Goal: Information Seeking & Learning: Learn about a topic

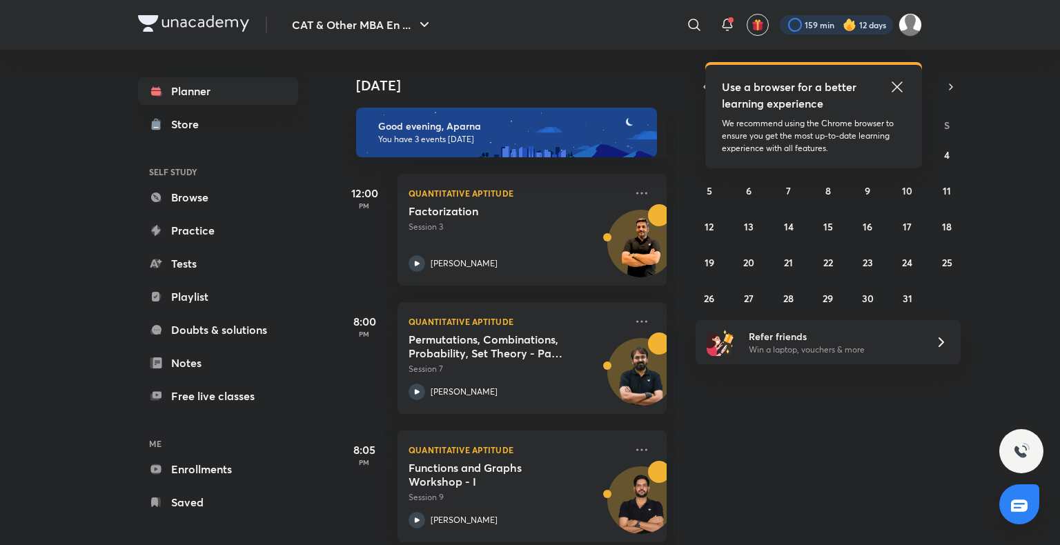
click at [862, 21] on div at bounding box center [836, 24] width 113 height 19
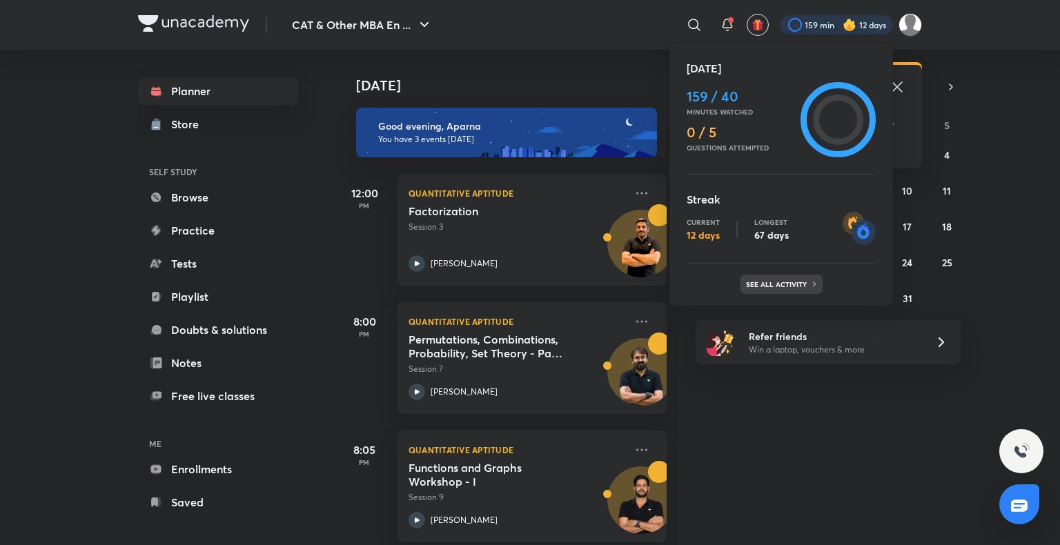
click at [801, 285] on p "See all activity" at bounding box center [778, 284] width 64 height 8
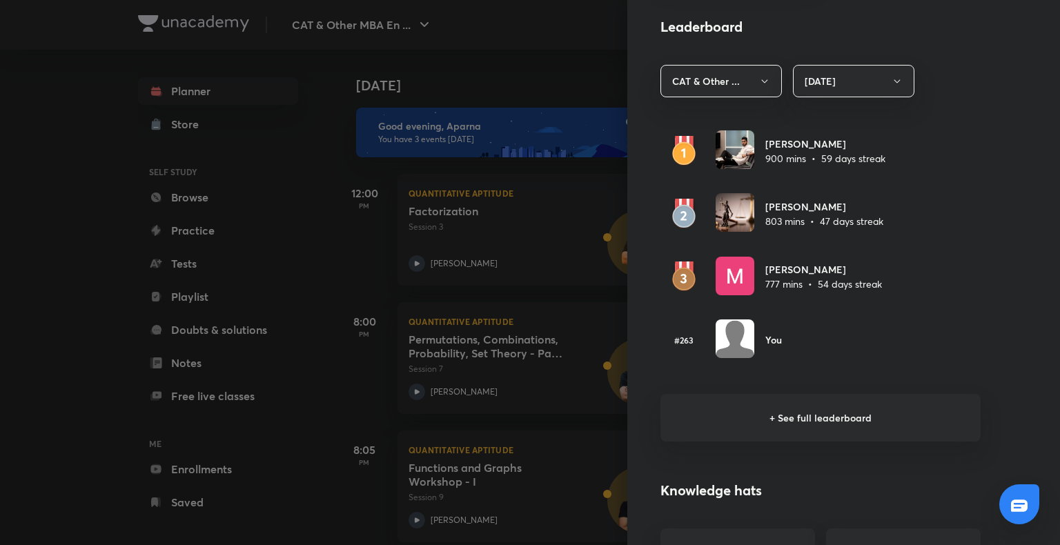
scroll to position [779, 0]
click at [830, 409] on h6 "+ See full leaderboard" at bounding box center [821, 417] width 320 height 48
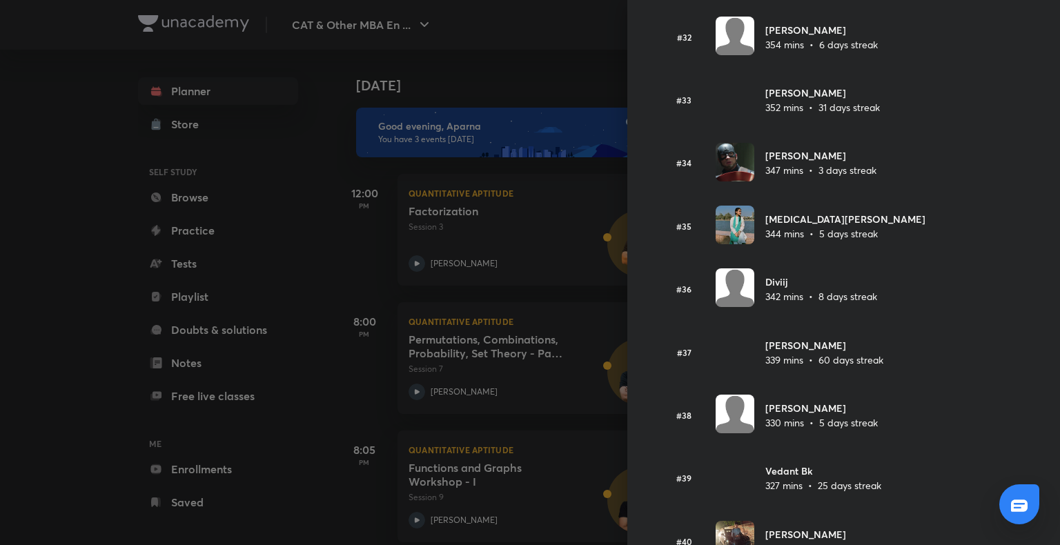
scroll to position [2060, 0]
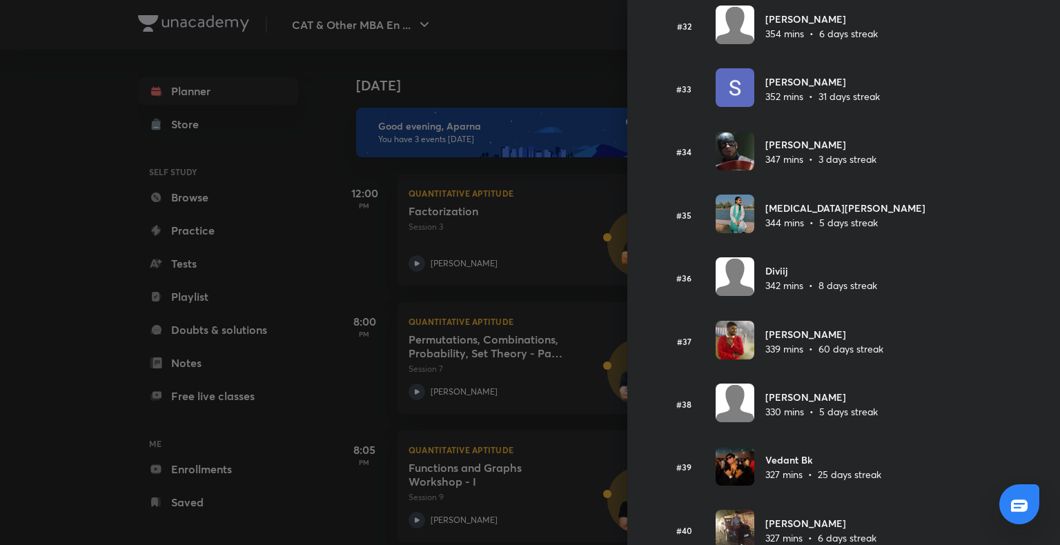
click at [50, 389] on div at bounding box center [530, 272] width 1060 height 545
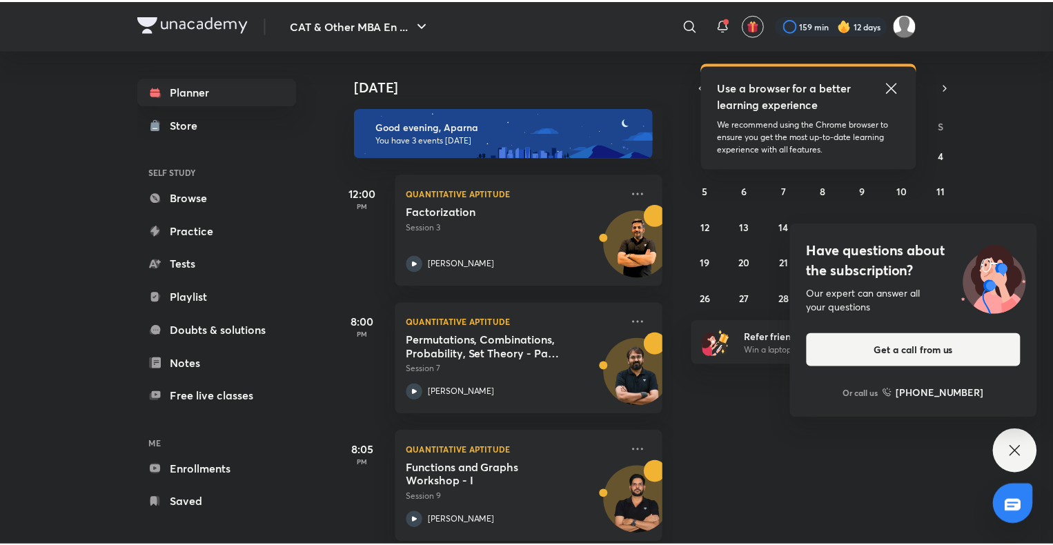
scroll to position [0, 0]
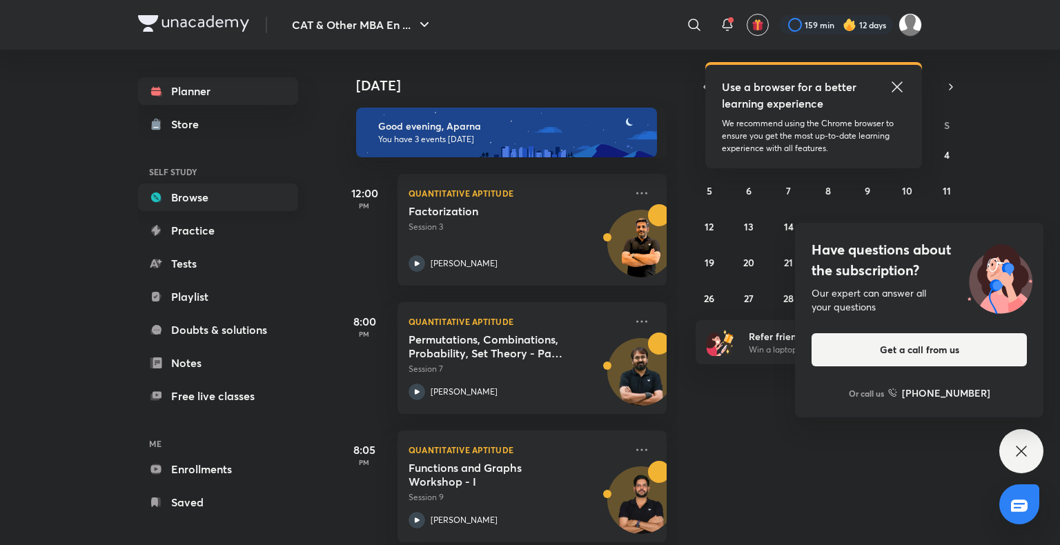
click at [244, 197] on link "Browse" at bounding box center [218, 198] width 160 height 28
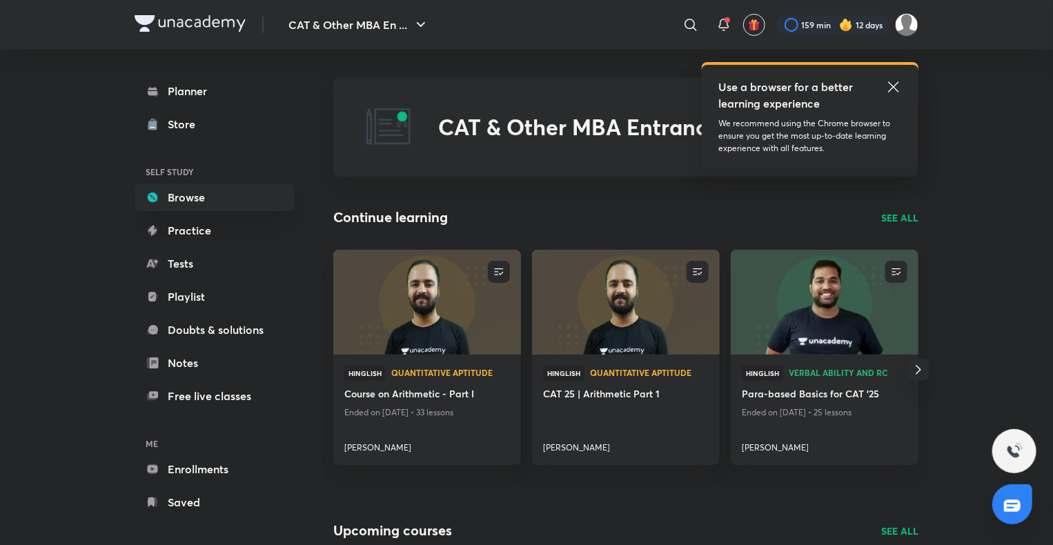
click at [906, 217] on p "SEE ALL" at bounding box center [900, 218] width 37 height 14
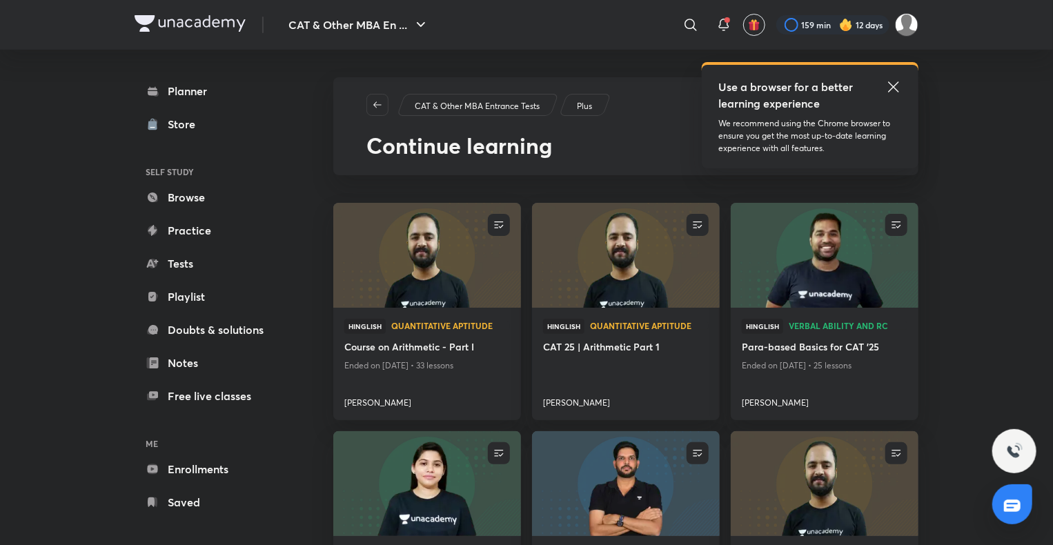
scroll to position [121, 0]
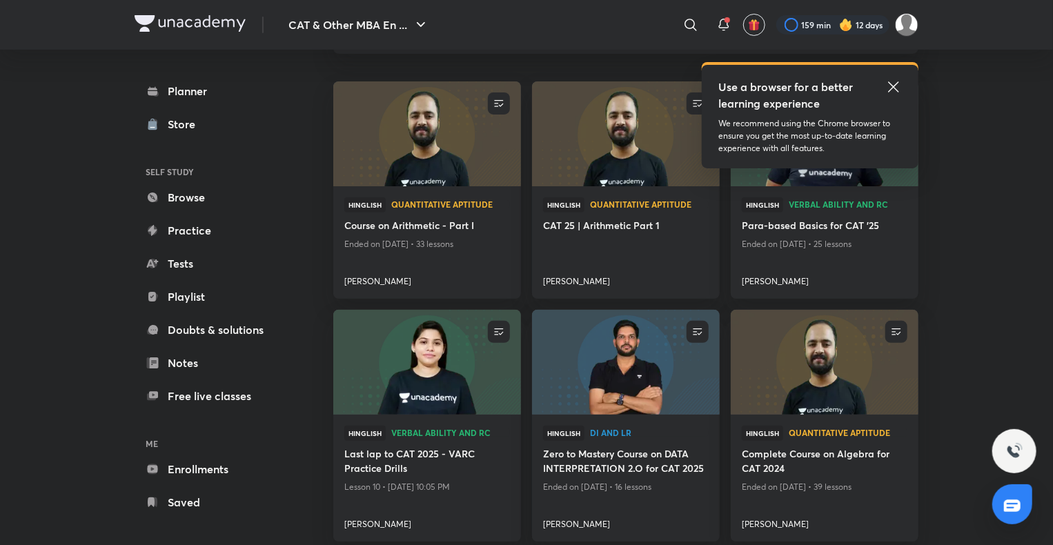
click at [890, 87] on icon at bounding box center [894, 87] width 17 height 17
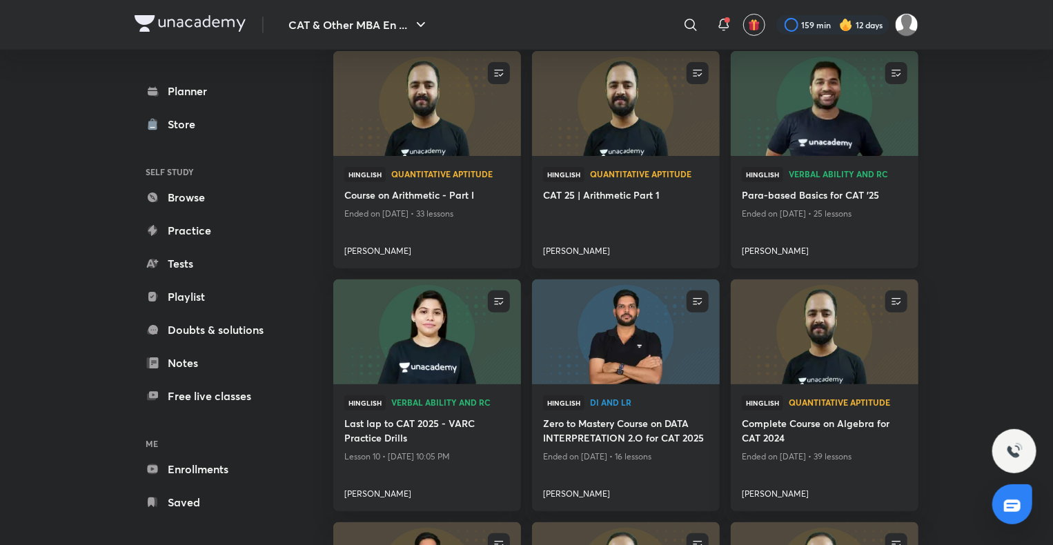
scroll to position [153, 0]
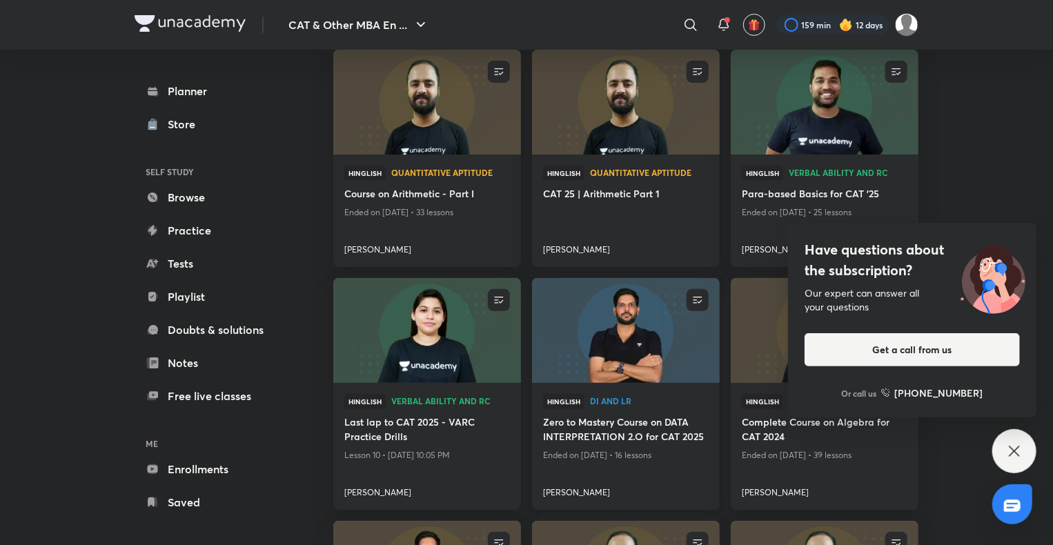
click at [664, 346] on img at bounding box center [625, 331] width 191 height 107
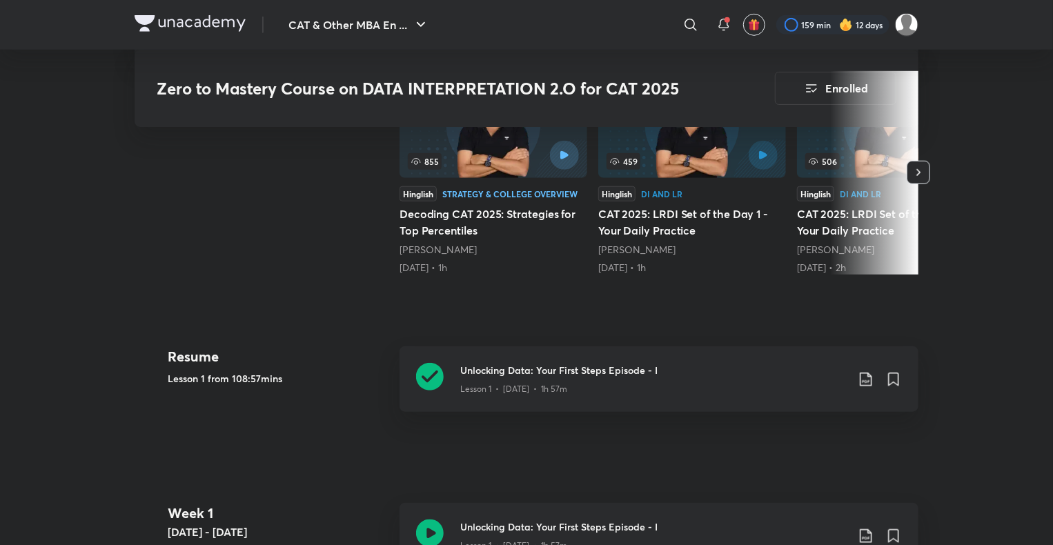
scroll to position [480, 0]
click at [430, 367] on icon at bounding box center [430, 376] width 28 height 28
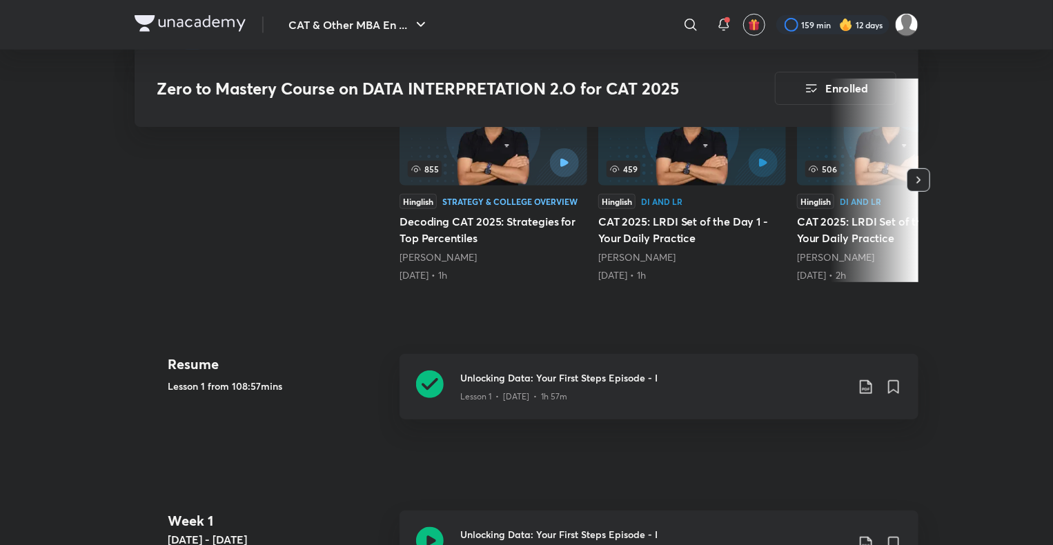
scroll to position [469, 0]
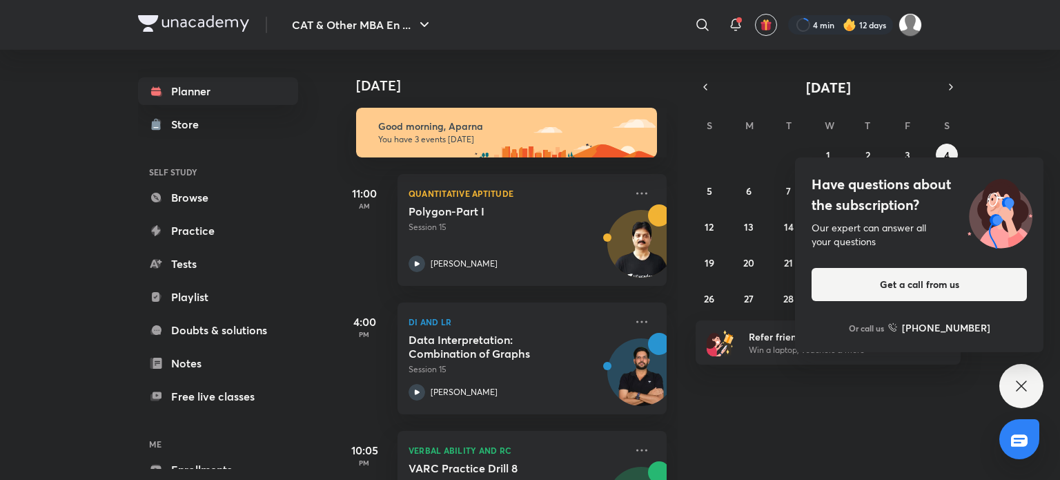
click at [1015, 388] on icon at bounding box center [1021, 386] width 17 height 17
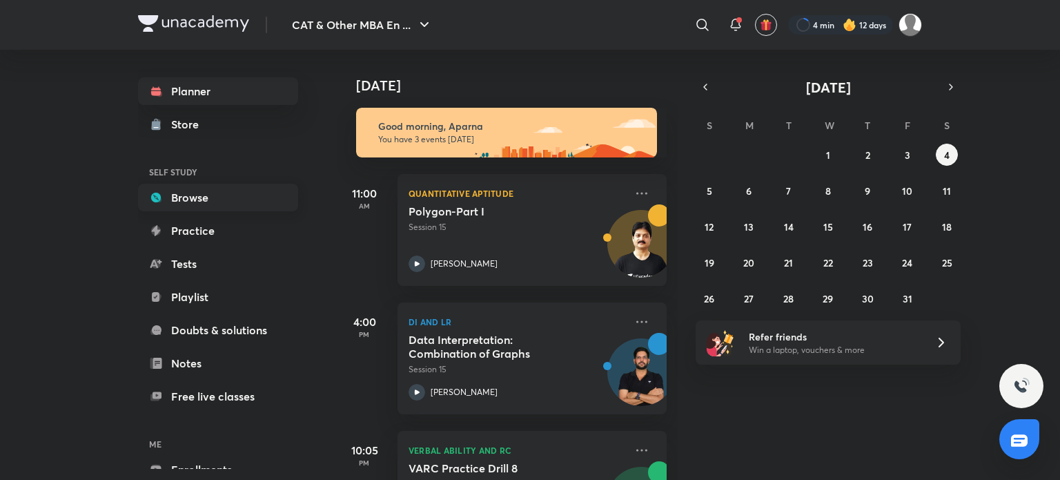
click at [197, 204] on link "Browse" at bounding box center [218, 198] width 160 height 28
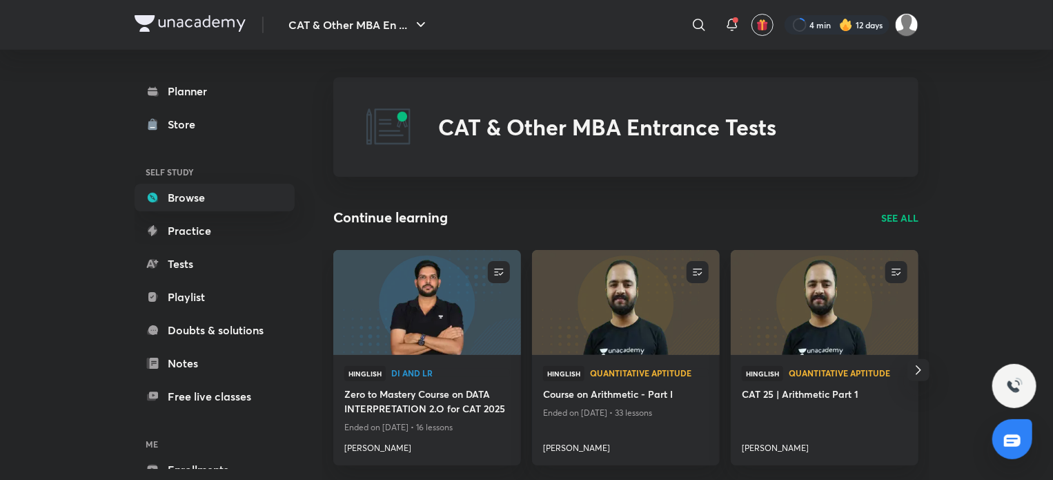
scroll to position [72, 0]
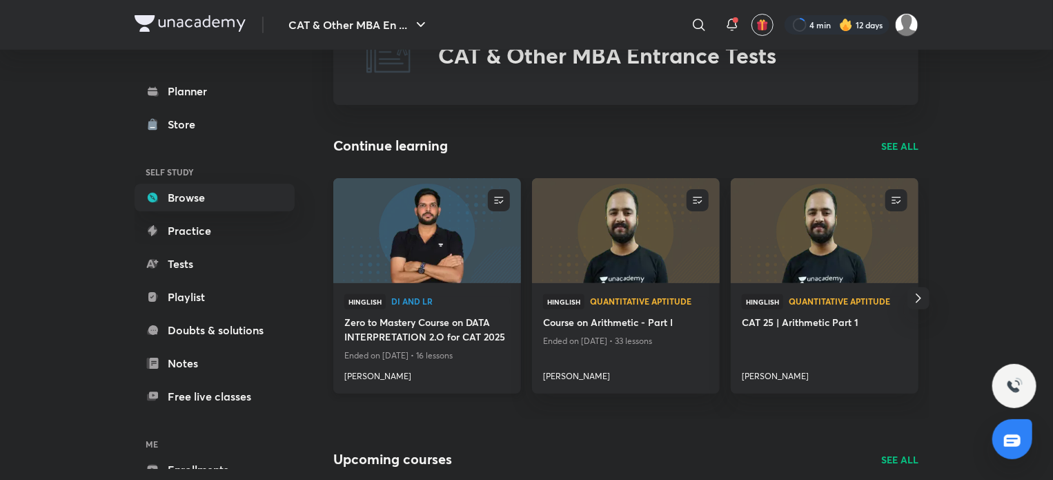
click at [507, 232] on img at bounding box center [426, 230] width 191 height 107
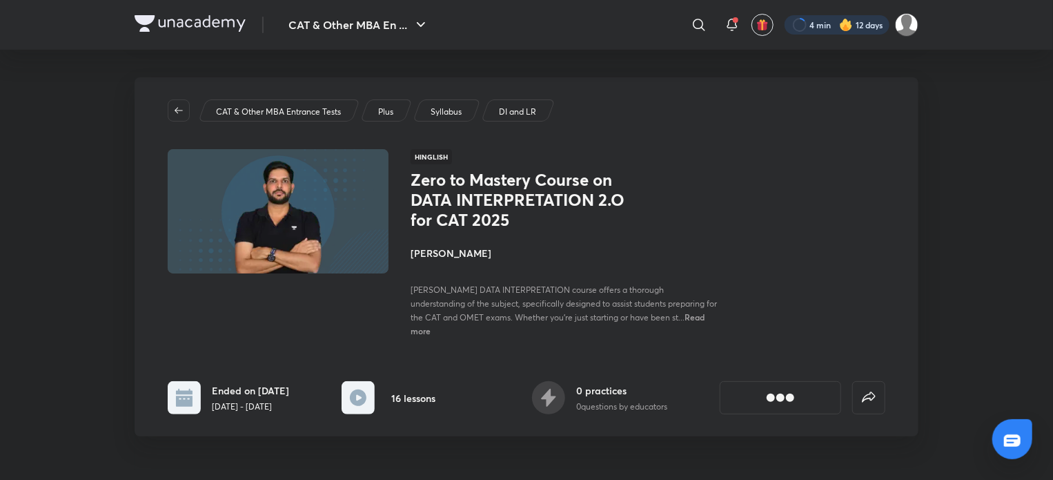
click at [817, 23] on div at bounding box center [837, 24] width 105 height 19
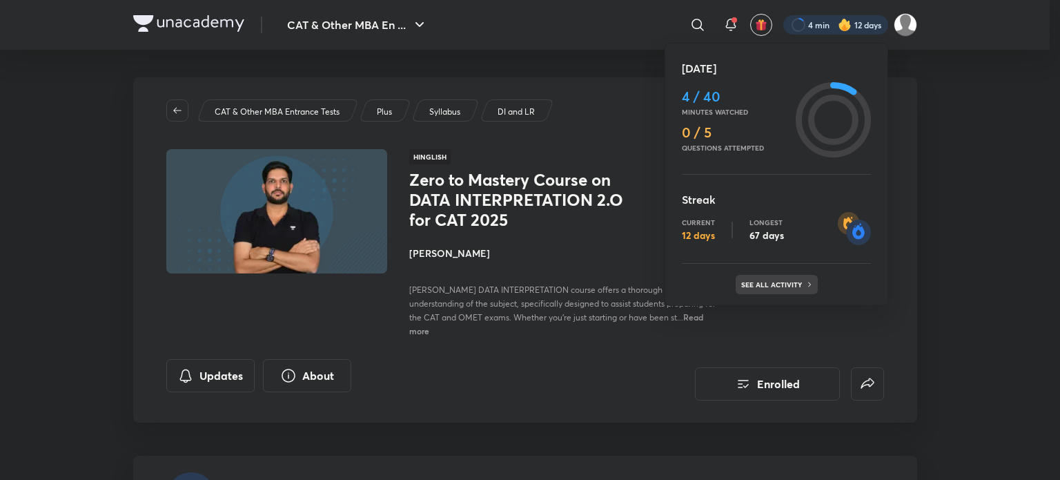
click at [796, 278] on div "See all activity" at bounding box center [777, 284] width 82 height 19
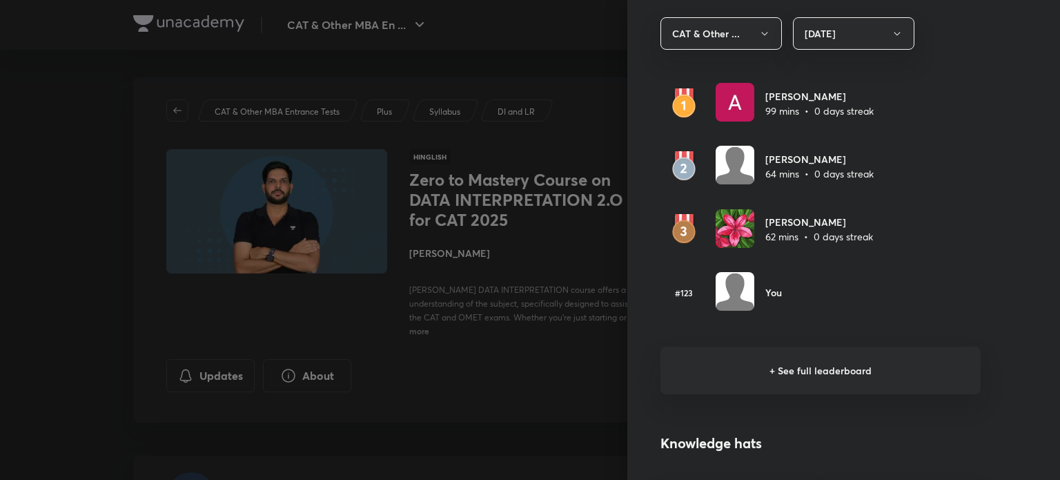
scroll to position [826, 0]
click at [799, 371] on h6 "+ See full leaderboard" at bounding box center [821, 370] width 320 height 48
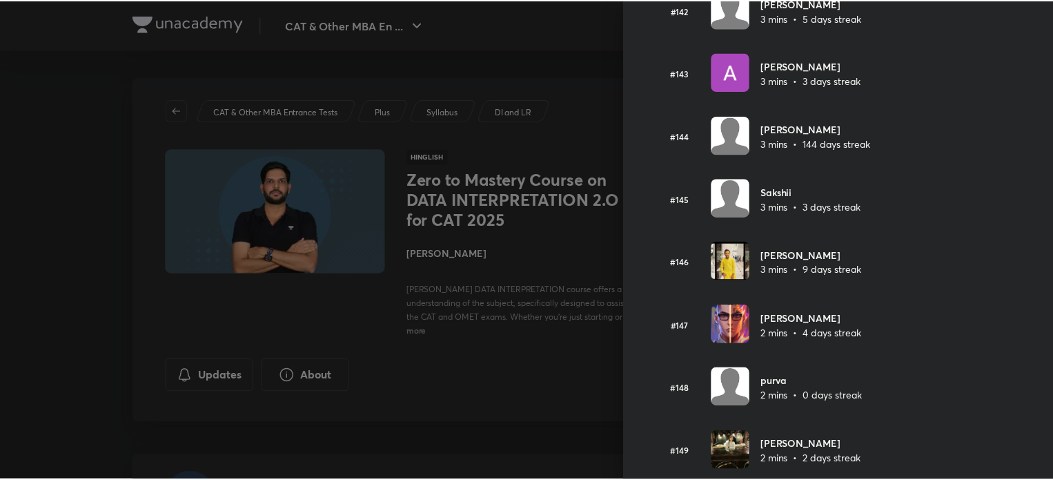
scroll to position [9098, 0]
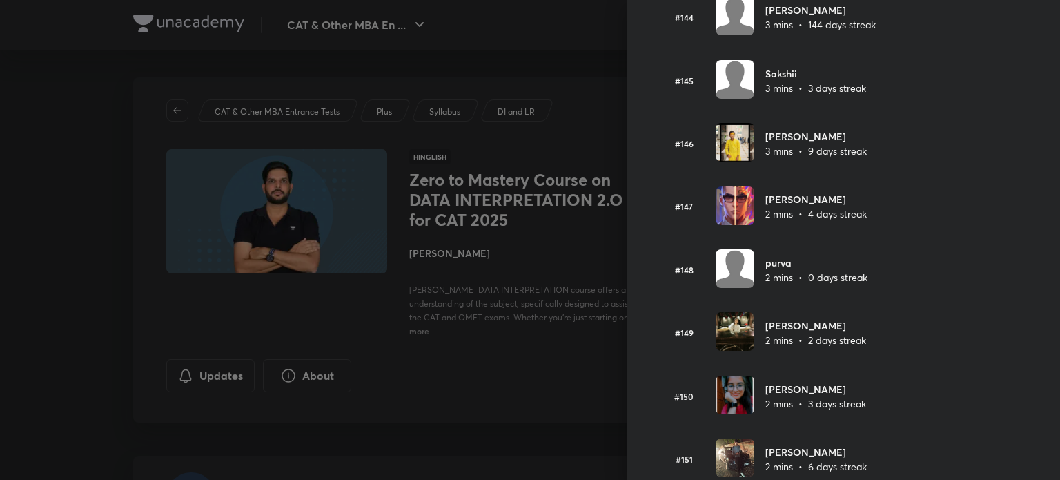
click at [402, 433] on div at bounding box center [530, 240] width 1060 height 480
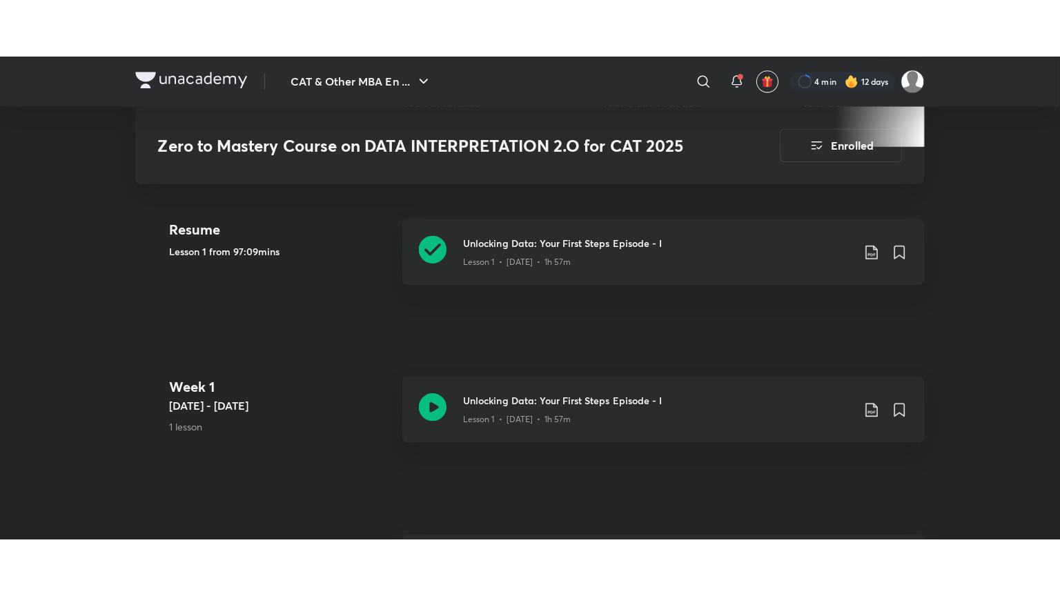
scroll to position [571, 0]
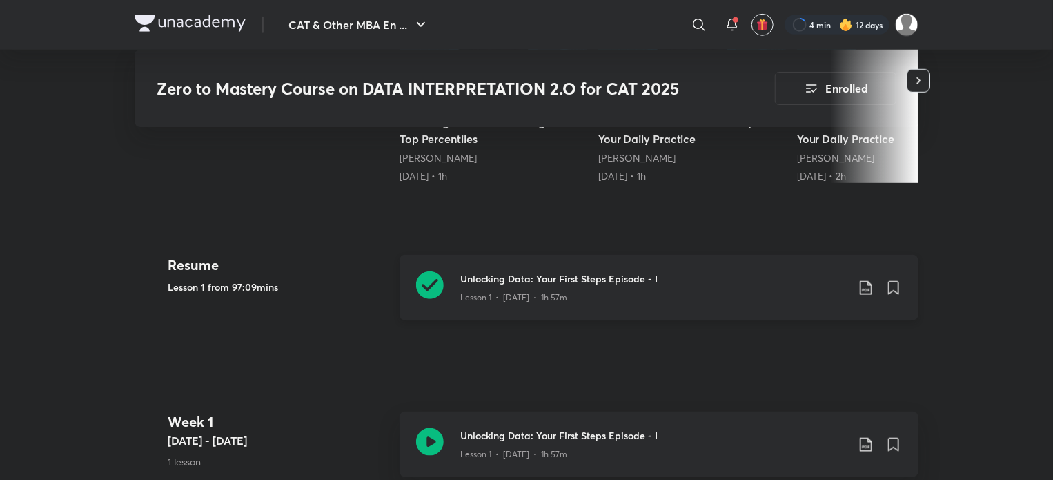
click at [432, 278] on icon at bounding box center [430, 285] width 28 height 28
click at [425, 271] on icon at bounding box center [430, 285] width 28 height 28
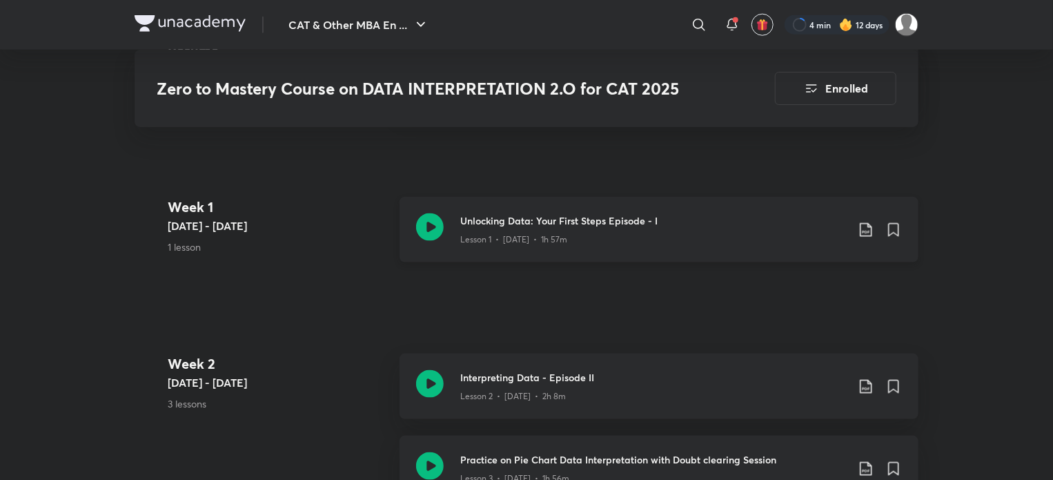
scroll to position [786, 0]
click at [436, 369] on icon at bounding box center [430, 383] width 28 height 28
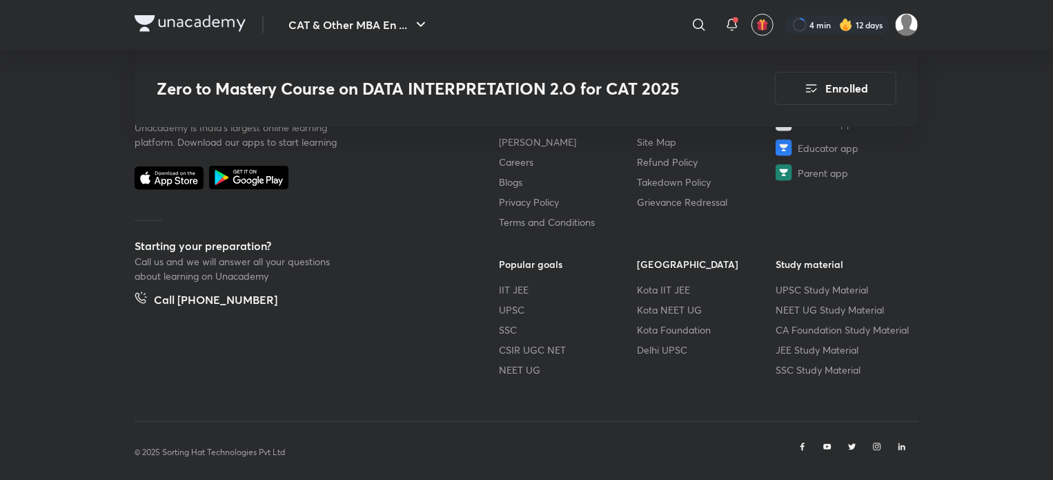
scroll to position [2970, 0]
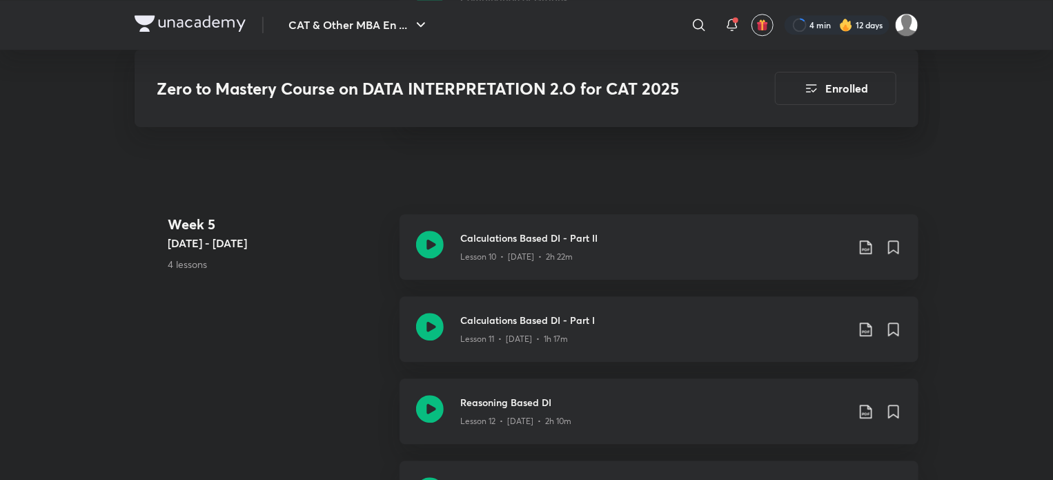
scroll to position [1805, 0]
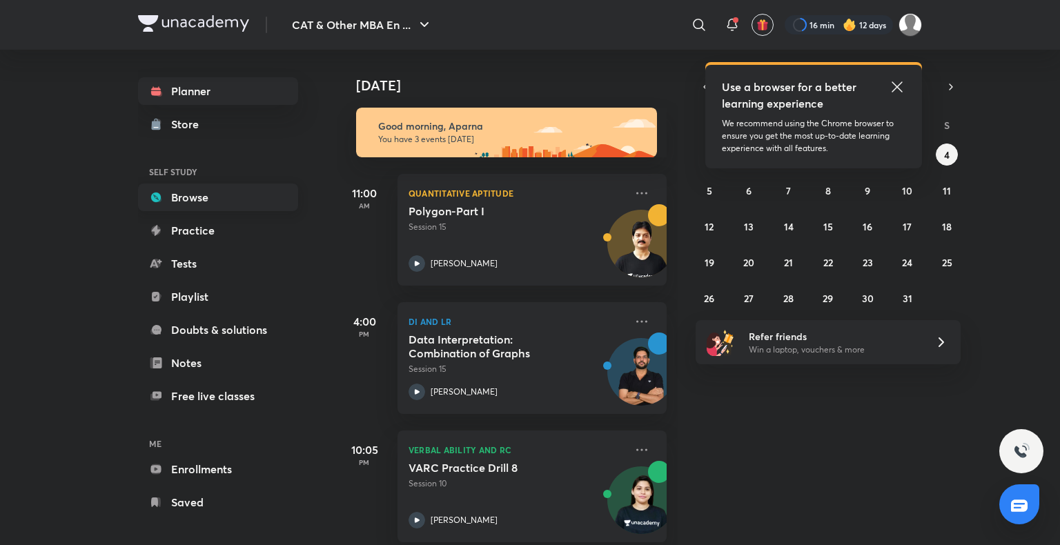
click at [220, 204] on link "Browse" at bounding box center [218, 198] width 160 height 28
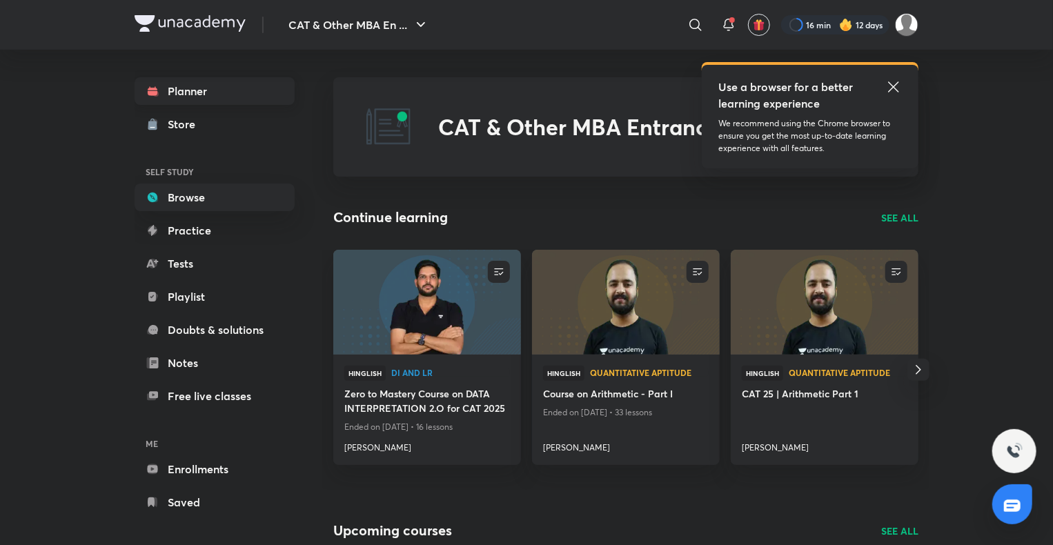
click at [200, 82] on link "Planner" at bounding box center [215, 91] width 160 height 28
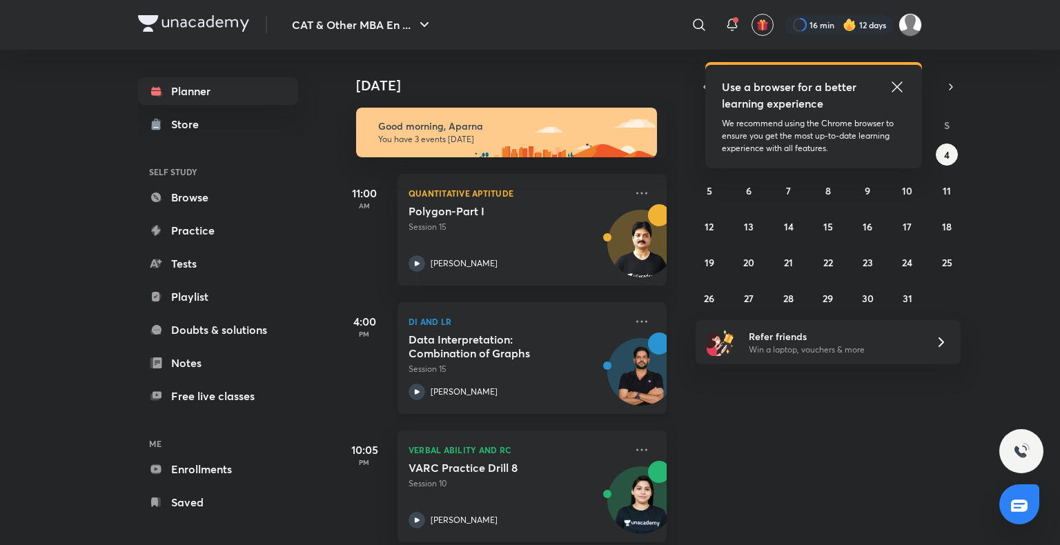
scroll to position [19, 0]
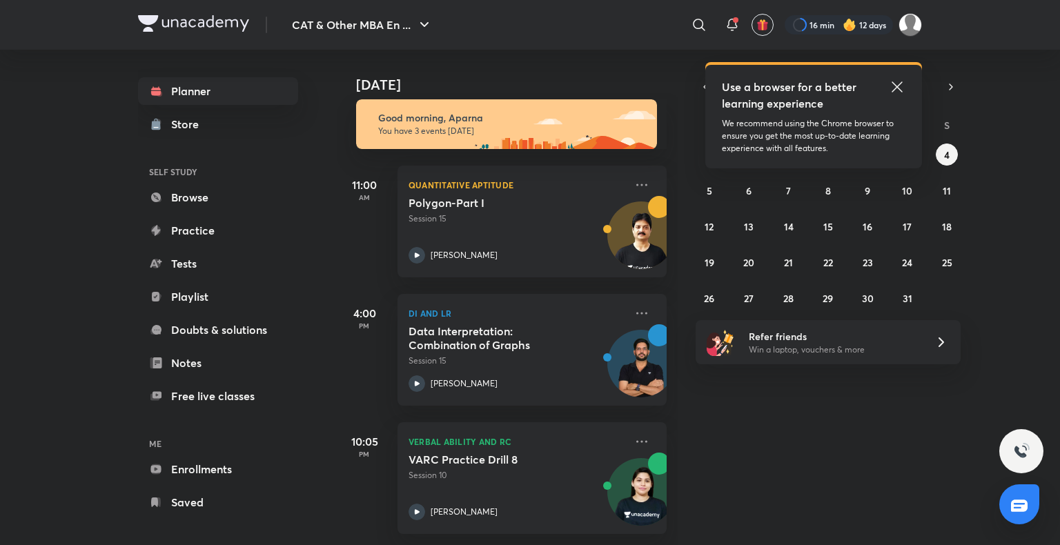
click at [895, 85] on icon at bounding box center [897, 86] width 10 height 10
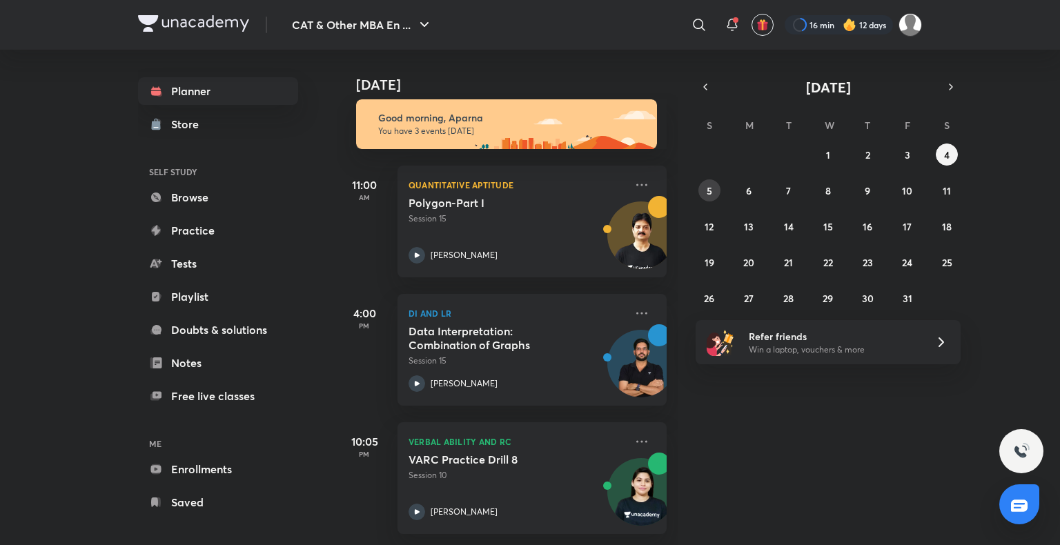
click at [707, 186] on abbr "5" at bounding box center [710, 190] width 6 height 13
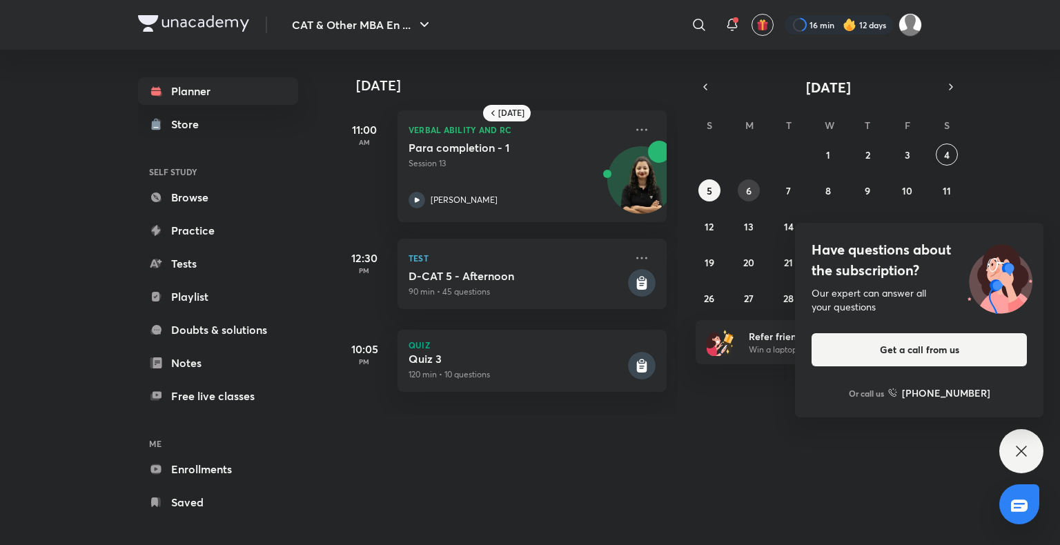
click at [743, 182] on button "6" at bounding box center [749, 190] width 22 height 22
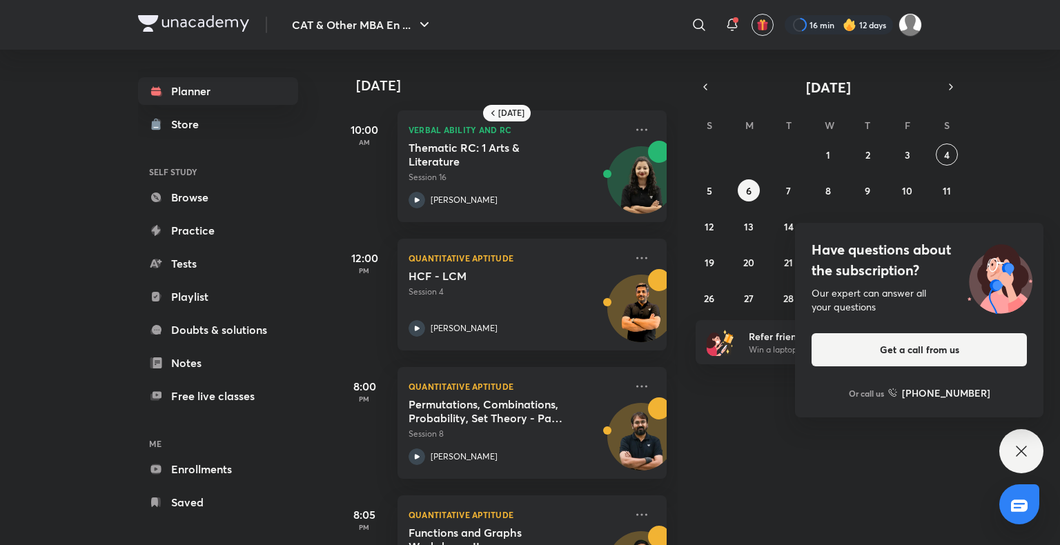
click at [1025, 447] on icon at bounding box center [1021, 451] width 17 height 17
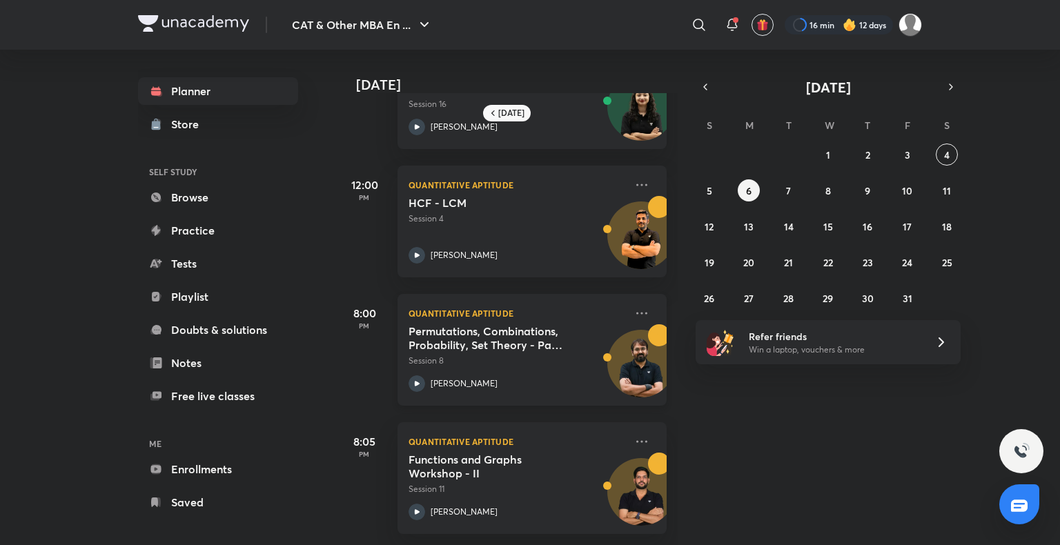
scroll to position [83, 3]
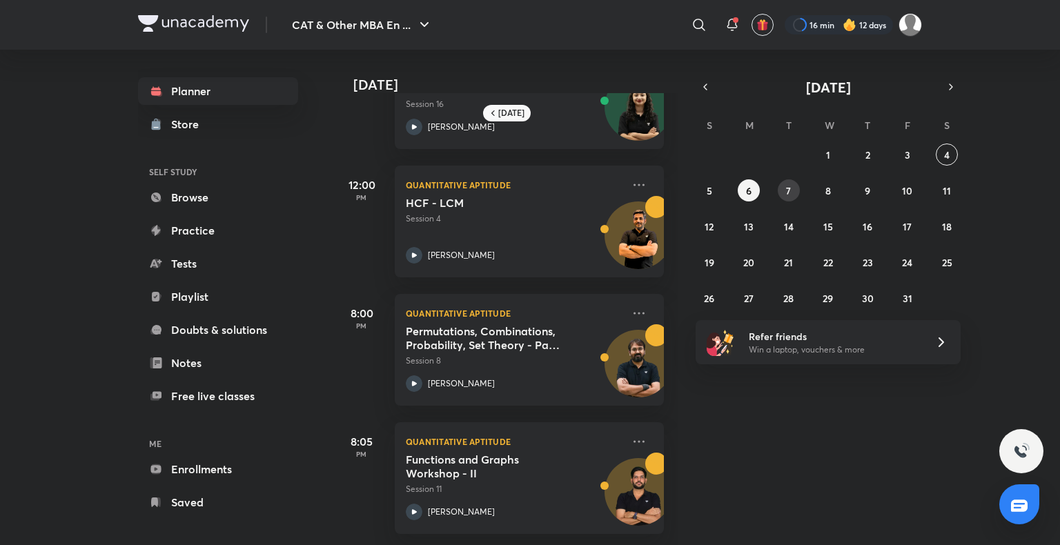
click at [794, 193] on button "7" at bounding box center [789, 190] width 22 height 22
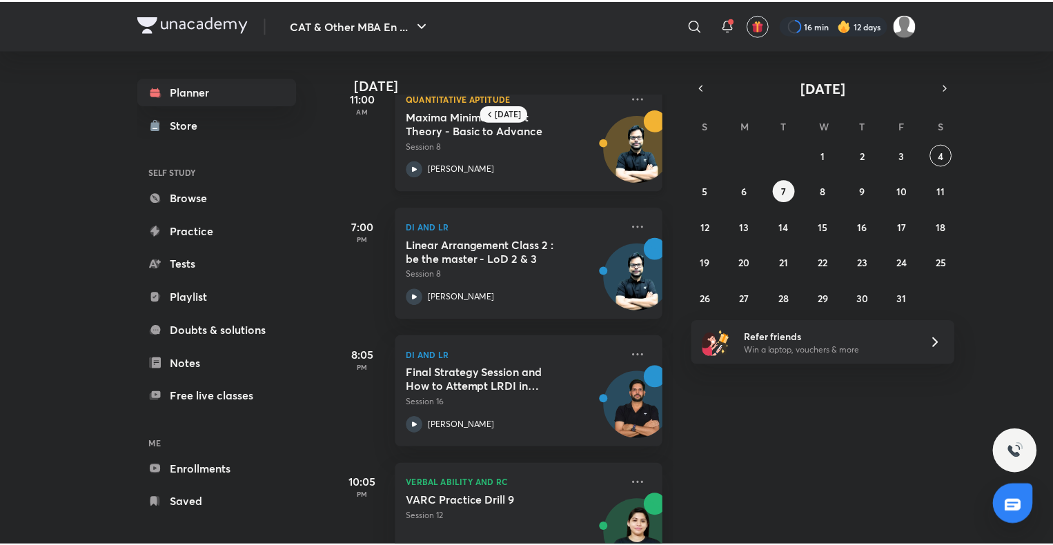
scroll to position [212, 10]
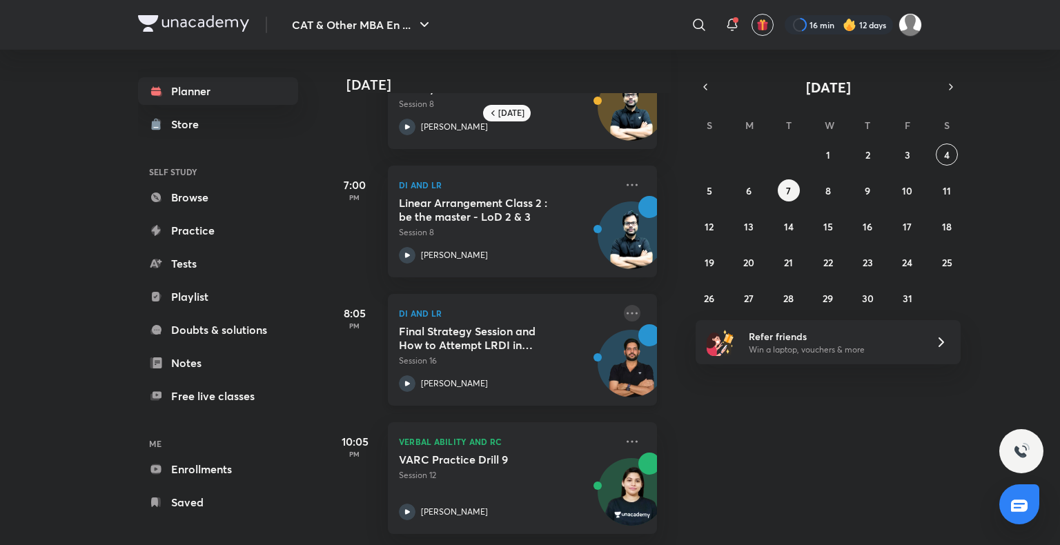
click at [626, 306] on icon at bounding box center [632, 313] width 17 height 17
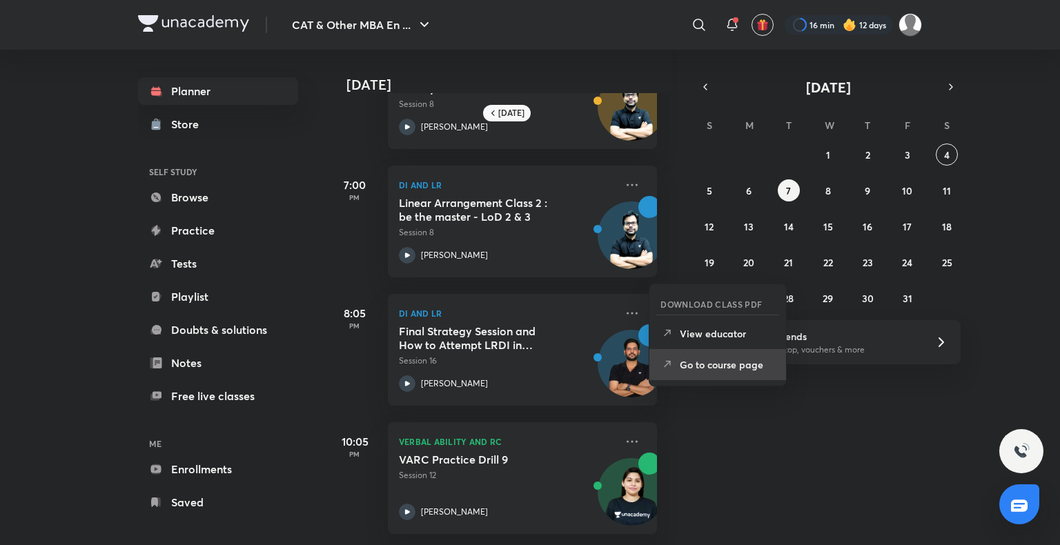
click at [728, 371] on li "Go to course page" at bounding box center [718, 364] width 137 height 31
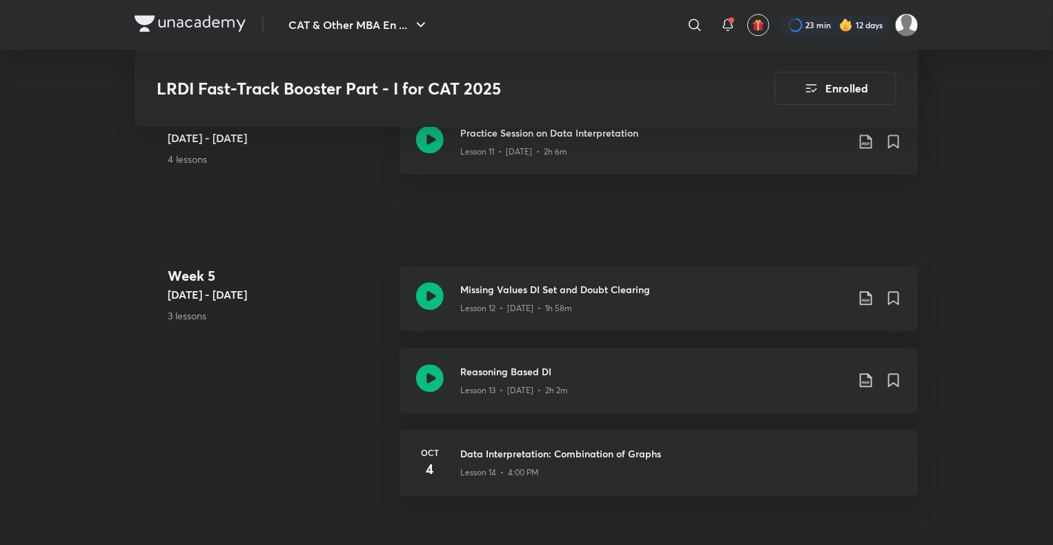
scroll to position [1809, 0]
click at [434, 376] on icon at bounding box center [430, 378] width 28 height 28
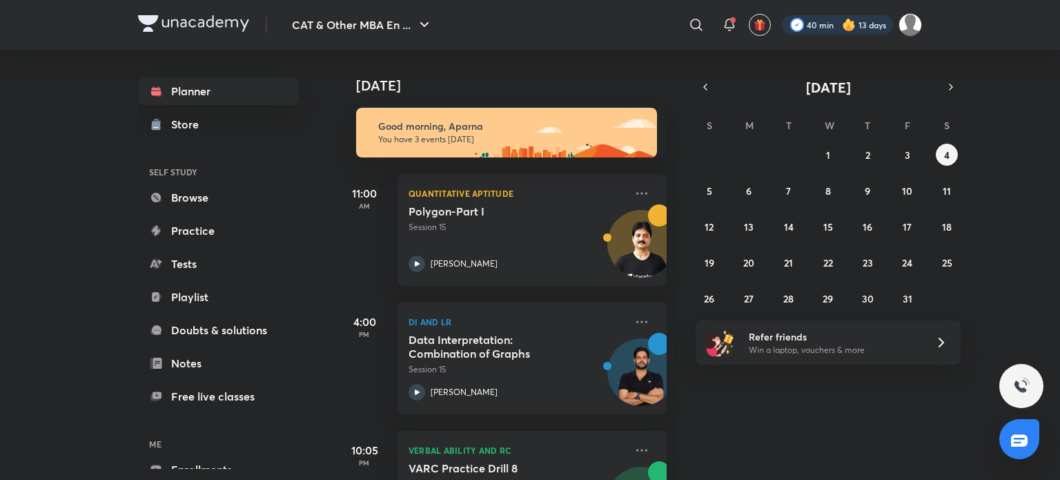
click at [861, 26] on div at bounding box center [837, 24] width 111 height 19
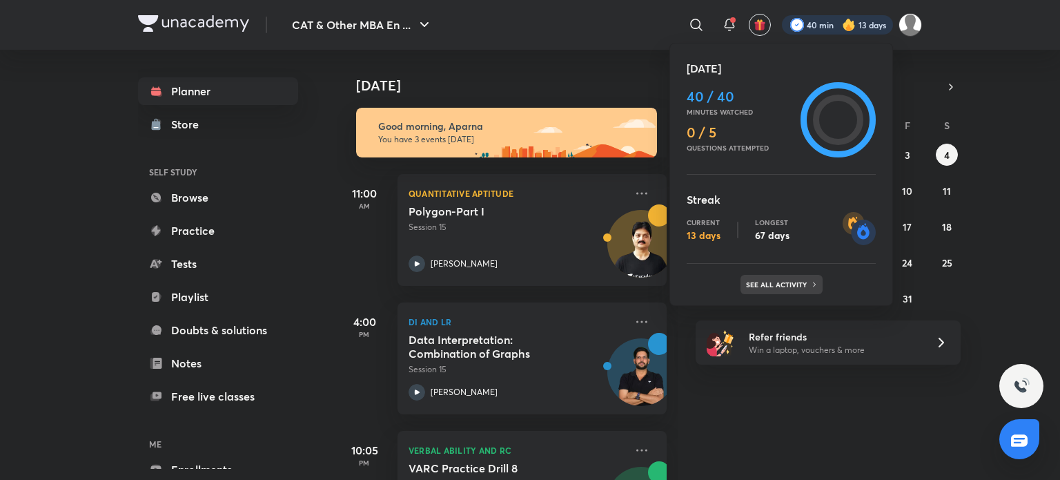
click at [790, 275] on div "See all activity" at bounding box center [782, 284] width 82 height 19
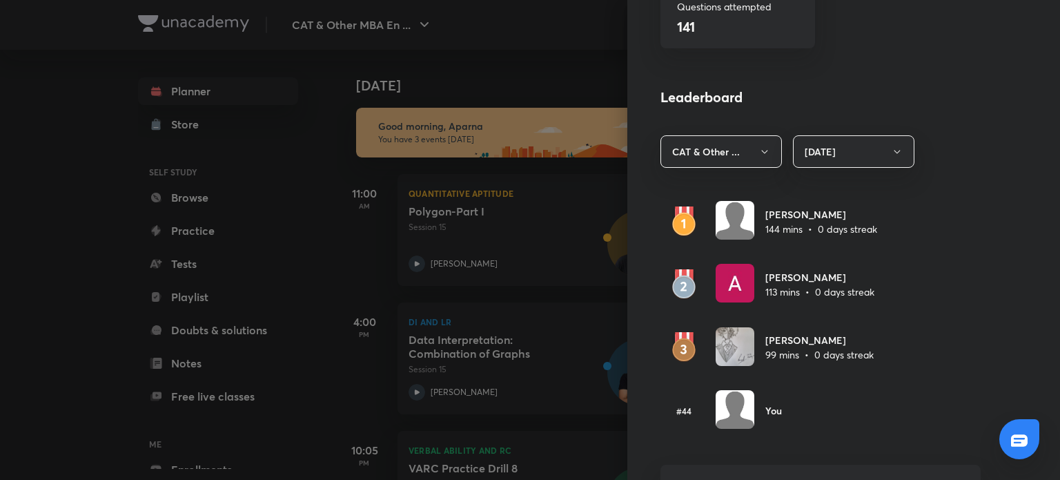
scroll to position [708, 0]
